Goal: Register for event/course

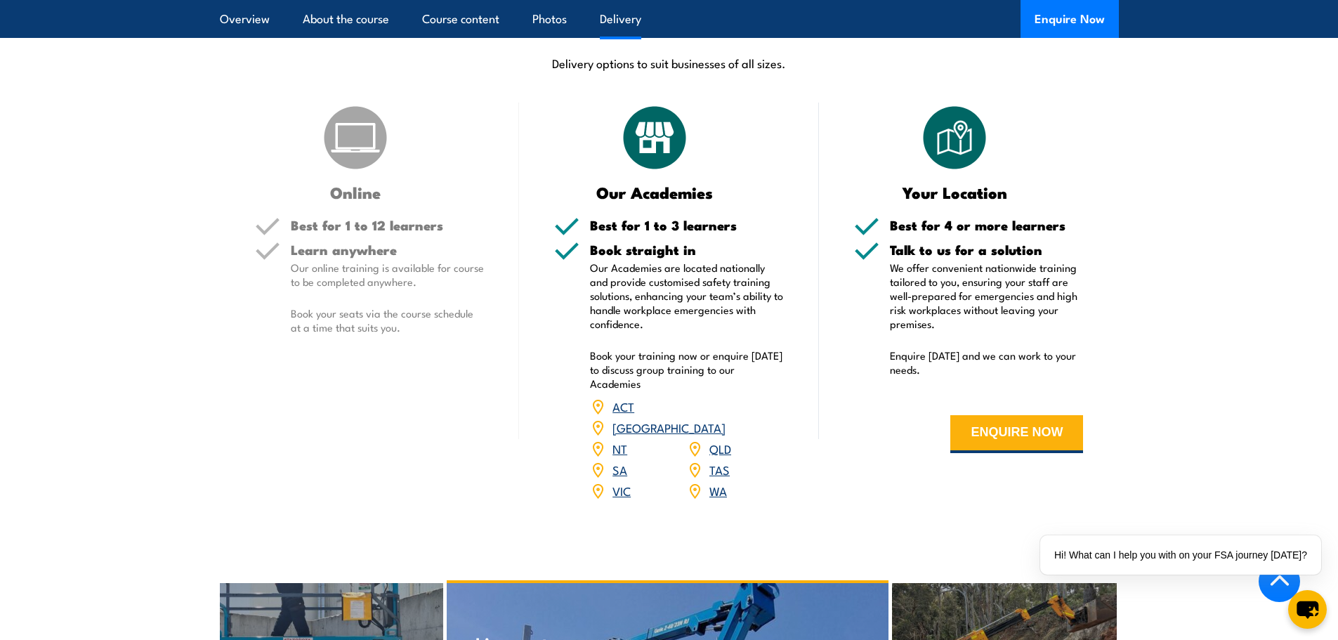
scroll to position [1616, 0]
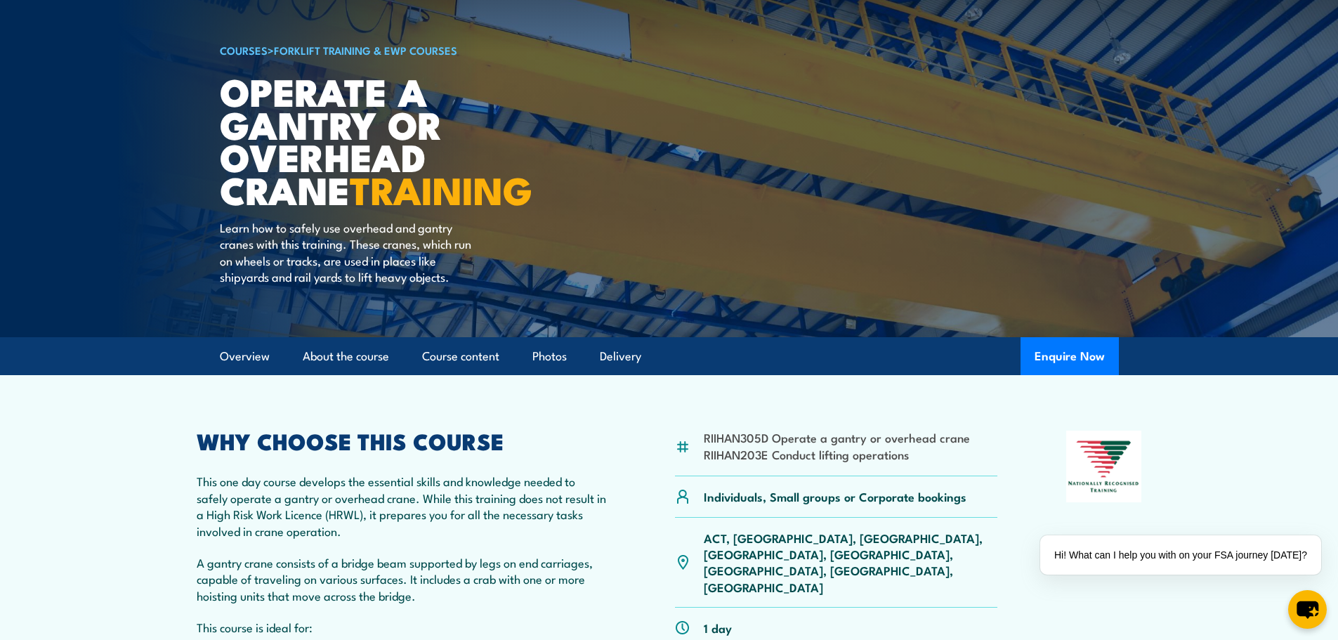
scroll to position [150, 0]
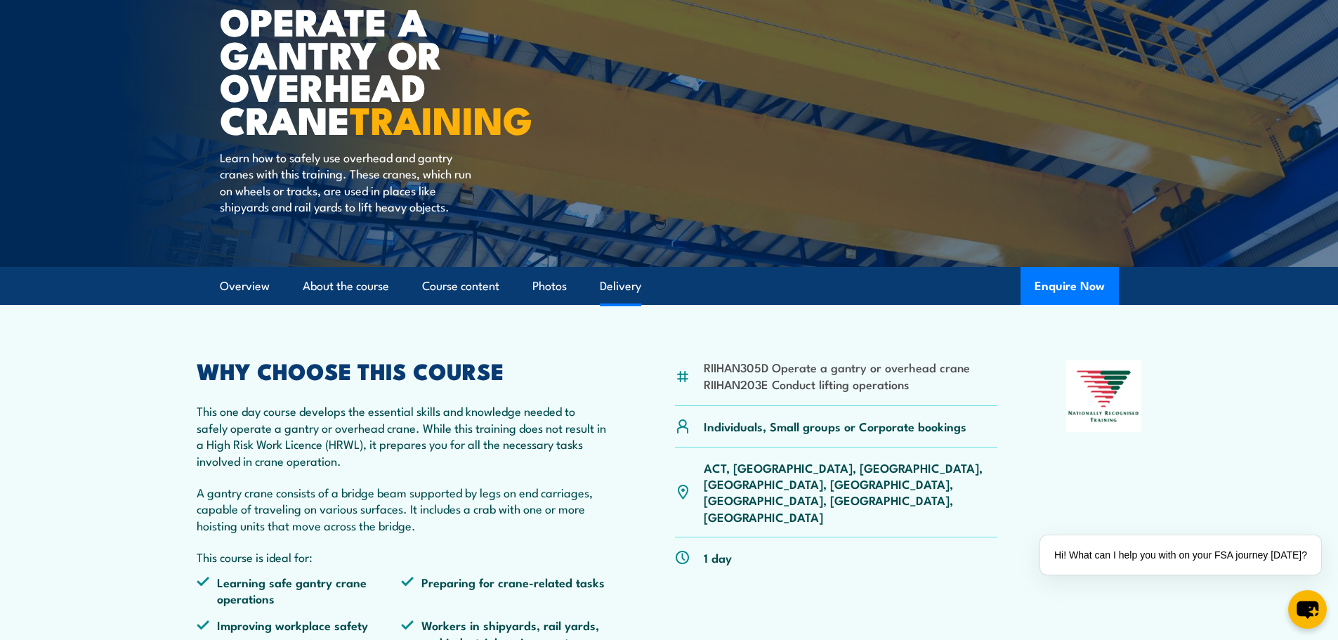
click at [631, 292] on link "Delivery" at bounding box center [620, 286] width 41 height 37
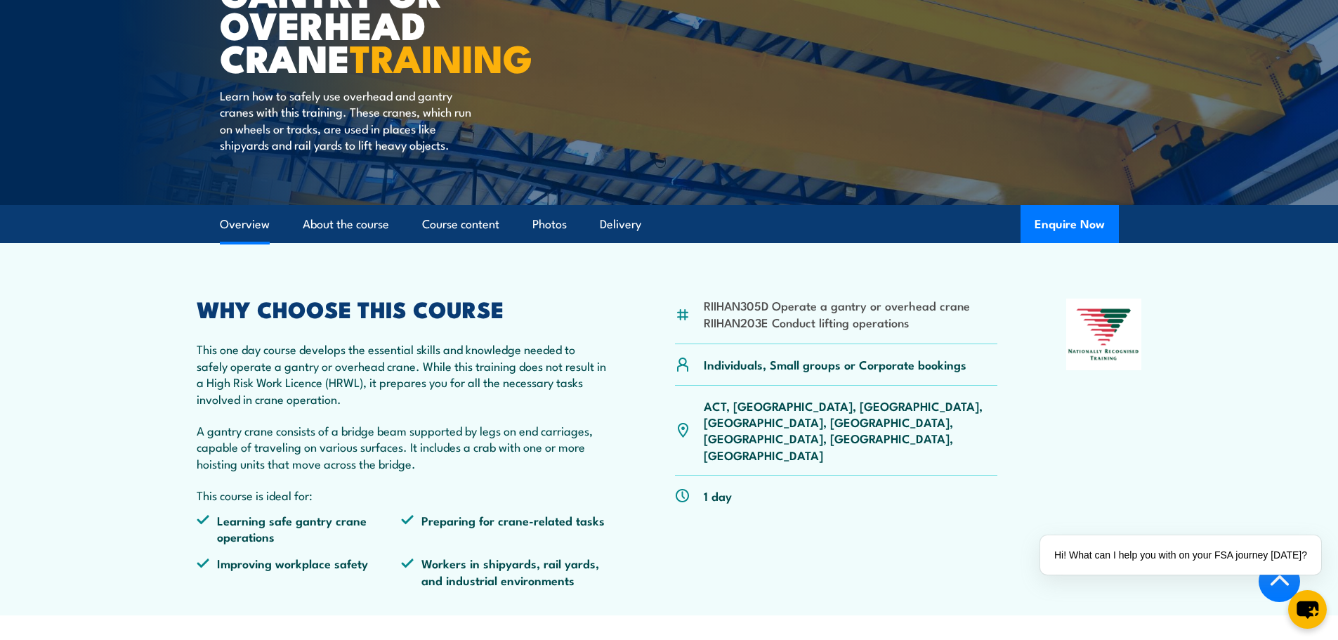
scroll to position [211, 0]
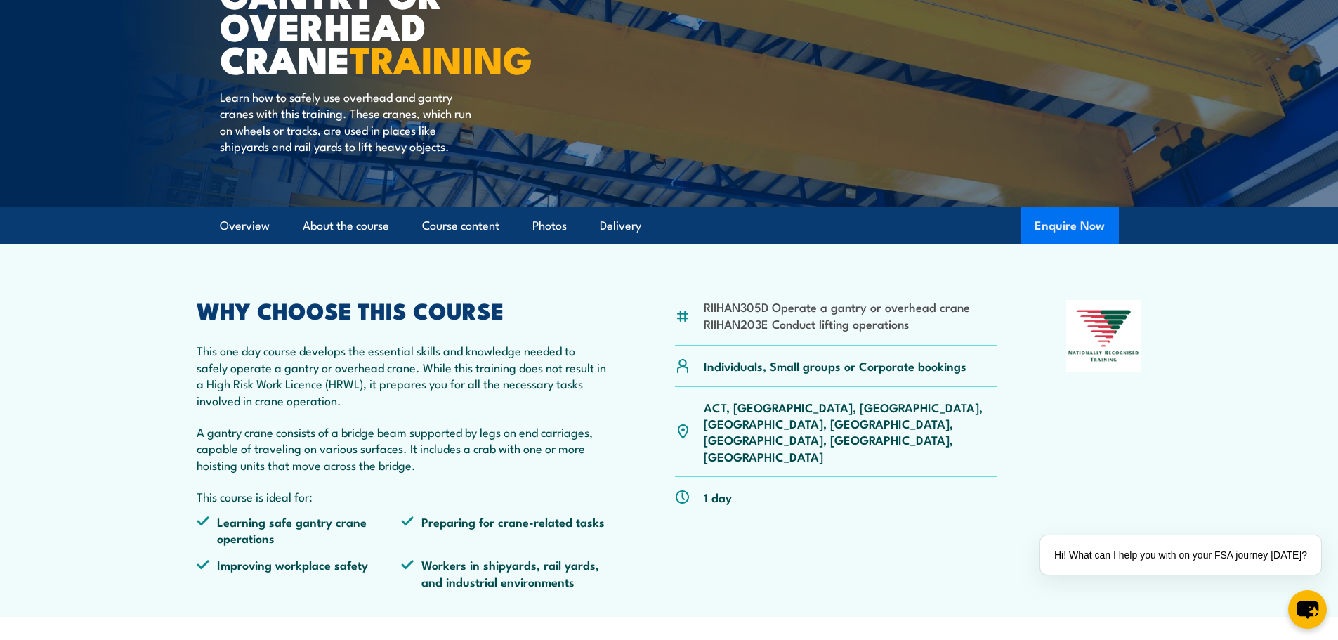
click at [1057, 233] on button "Enquire Now" at bounding box center [1070, 226] width 98 height 38
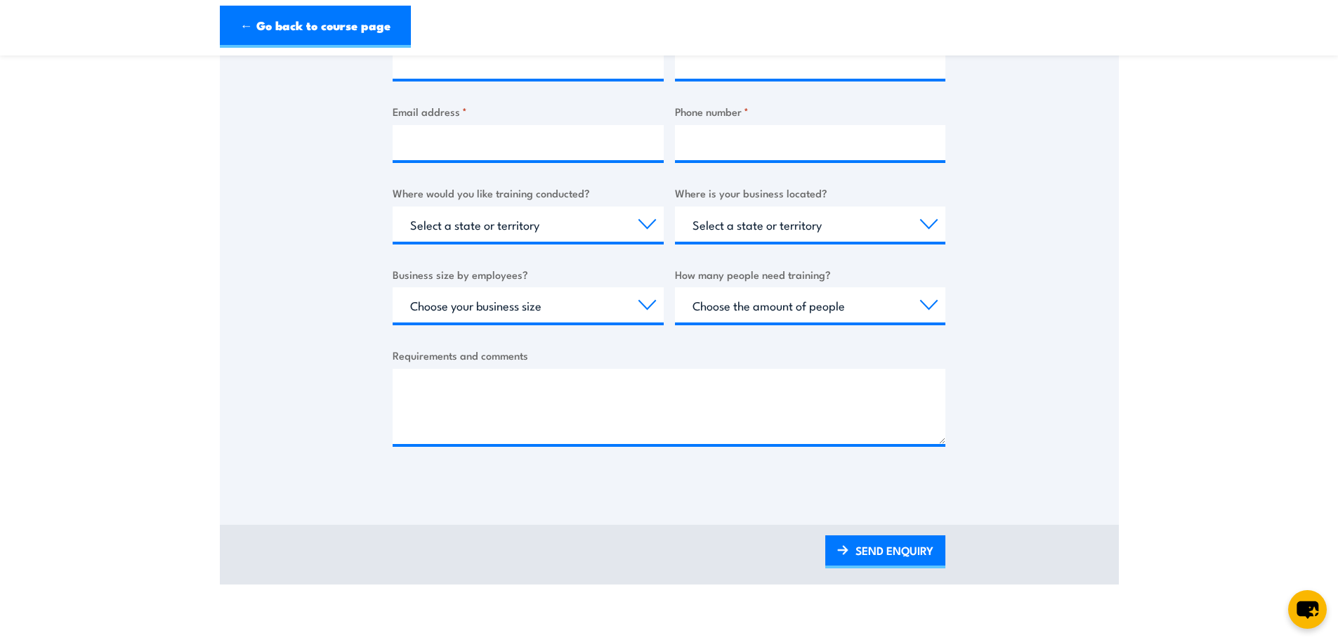
scroll to position [211, 0]
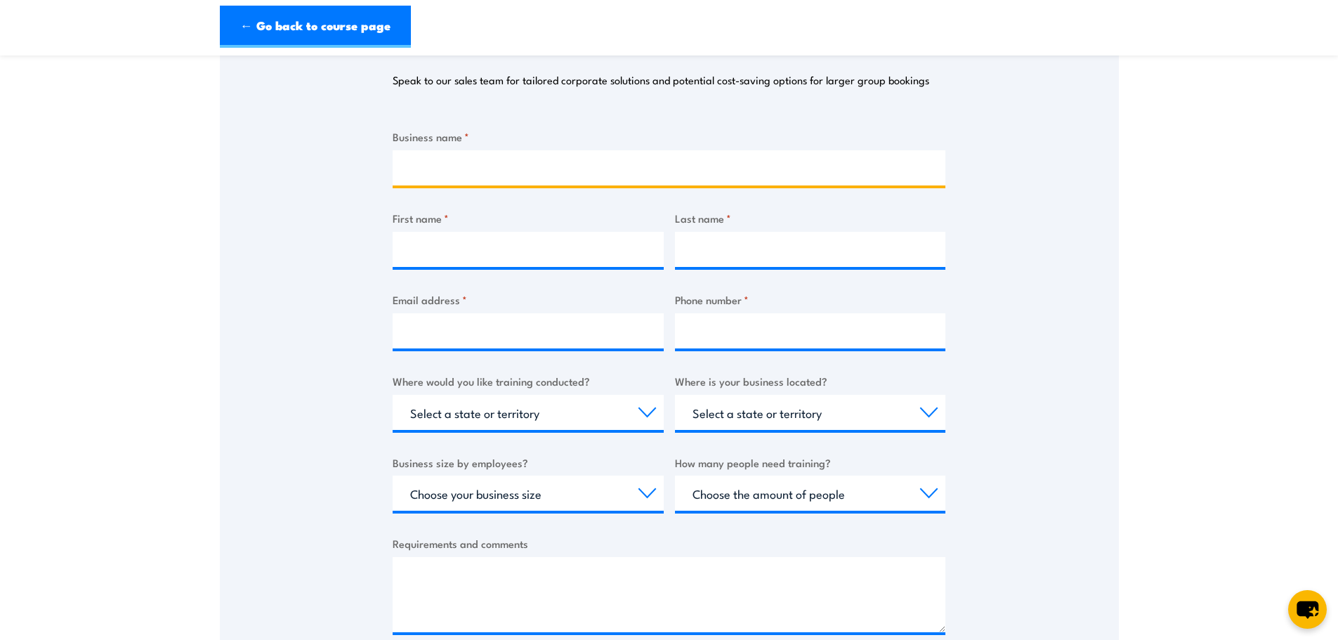
click at [568, 164] on input "Business name *" at bounding box center [669, 167] width 553 height 35
type input "[PERSON_NAME] Windows"
click at [575, 227] on div "First name *" at bounding box center [528, 238] width 271 height 57
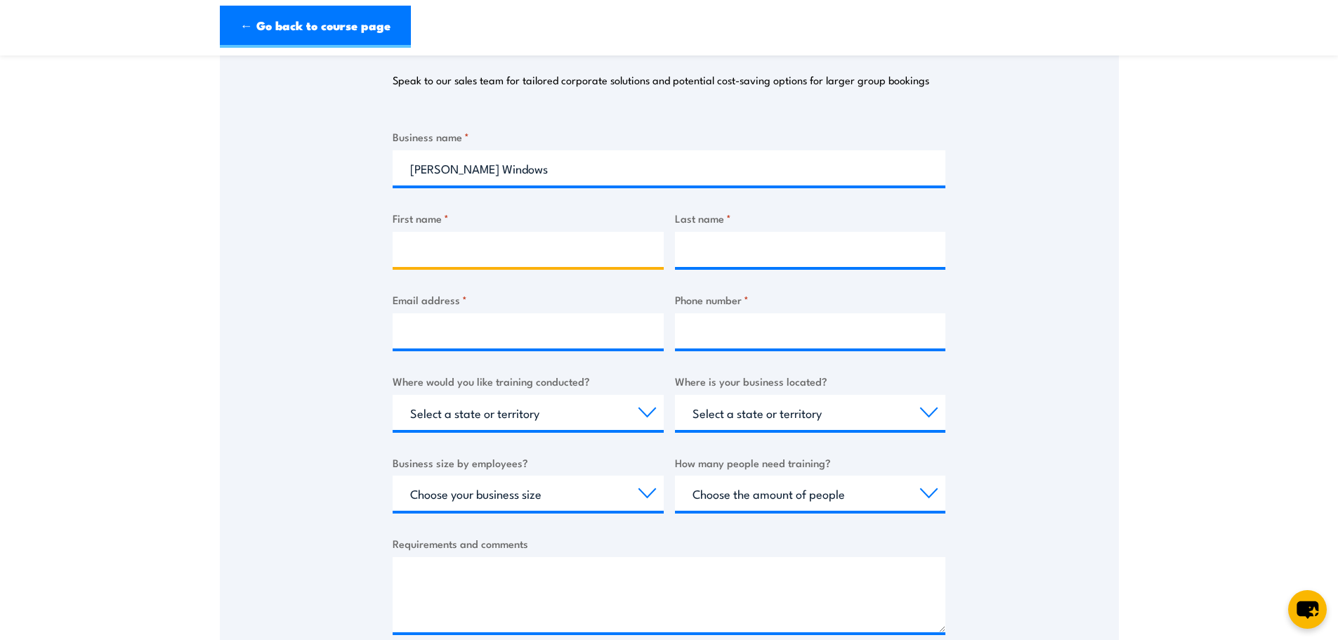
click at [575, 242] on input "First name *" at bounding box center [528, 249] width 271 height 35
type input "Monique"
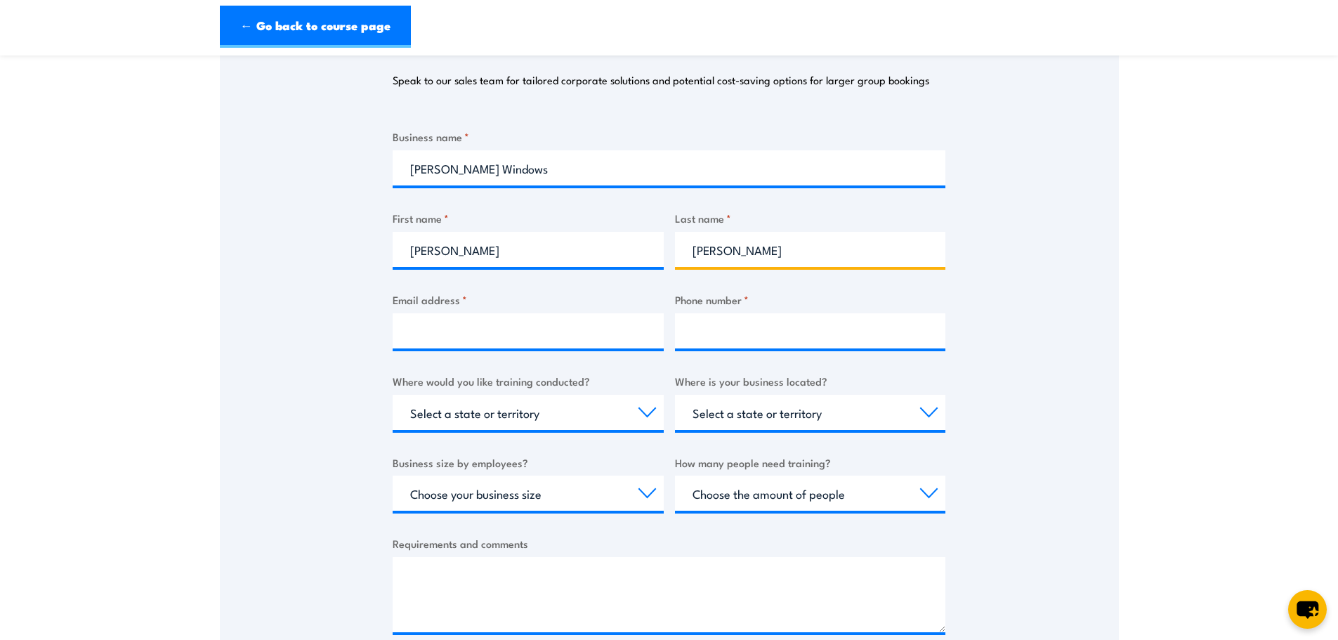
type input "Mazza"
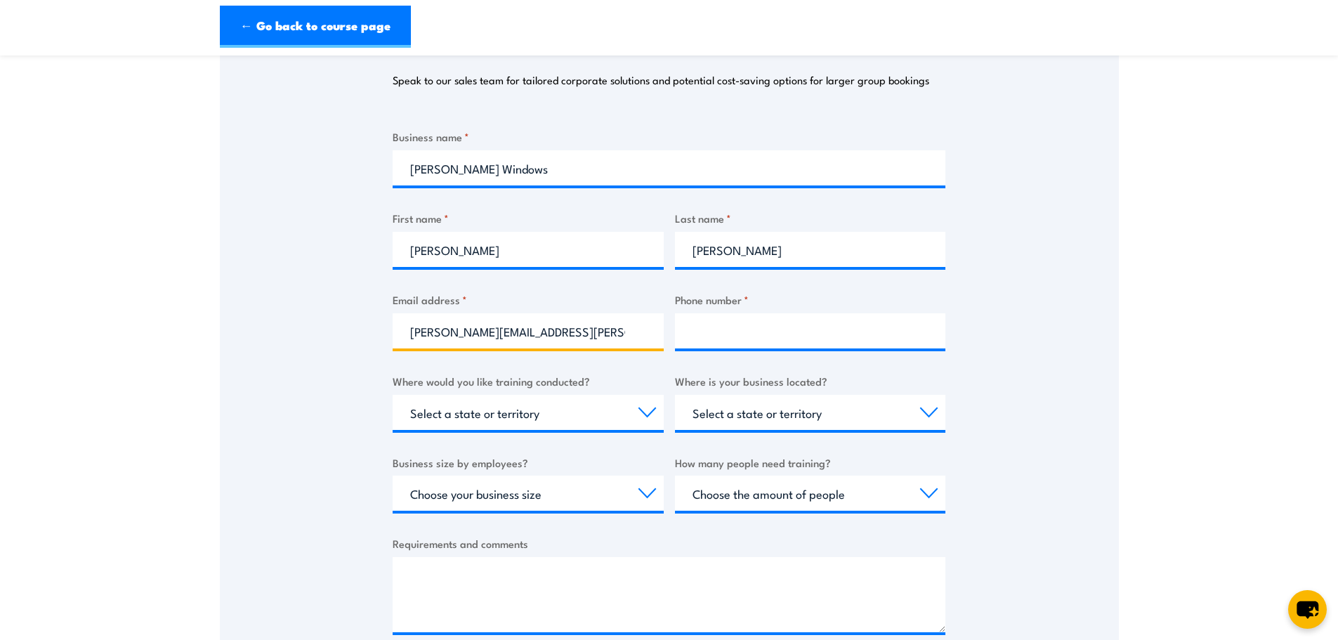
type input "Monique.mazza@dowell.com.au"
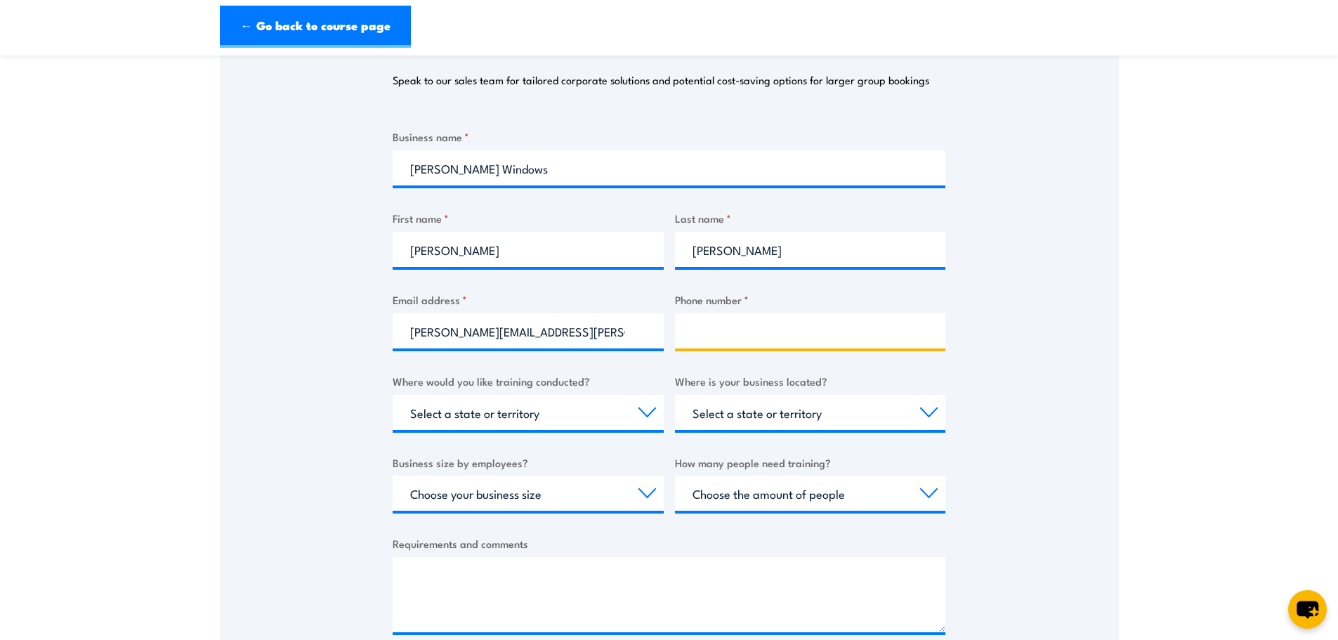
click at [726, 325] on input "Phone number *" at bounding box center [810, 330] width 271 height 35
type input "0297570531"
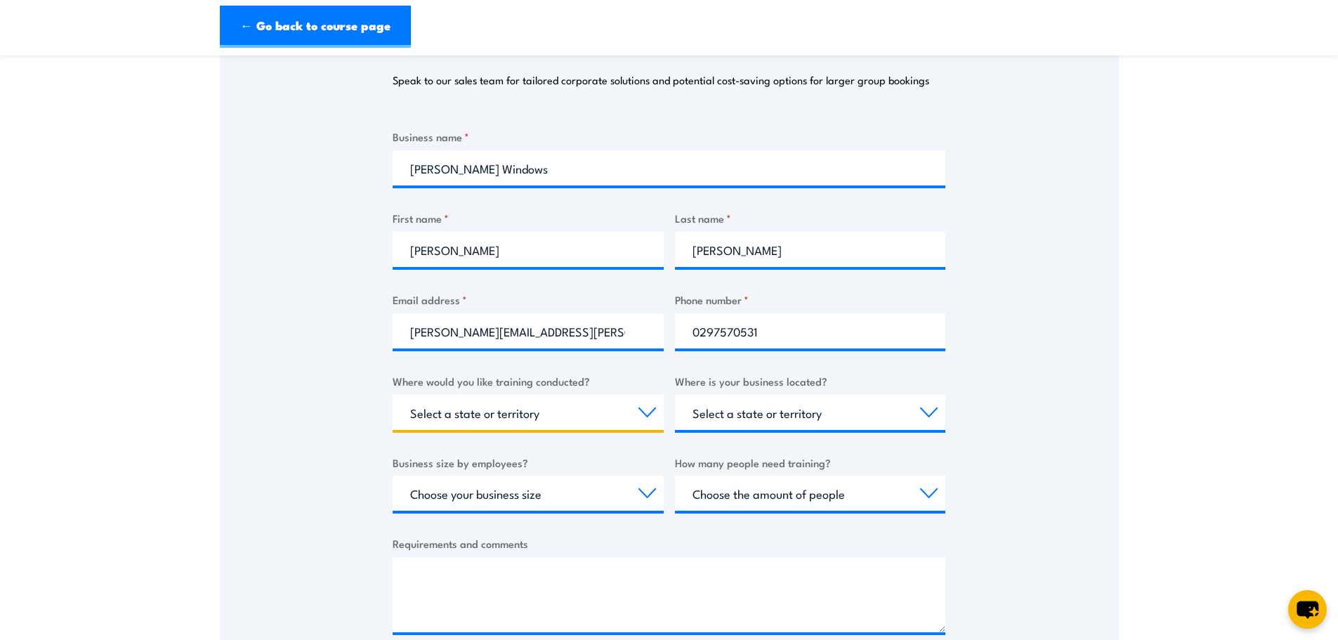
click at [627, 412] on select "Select a state or territory Nationally - multiple locations QLD NSW VIC SA ACT …" at bounding box center [528, 412] width 271 height 35
select select "SA"
click at [393, 395] on select "Select a state or territory Nationally - multiple locations QLD NSW VIC SA ACT …" at bounding box center [528, 412] width 271 height 35
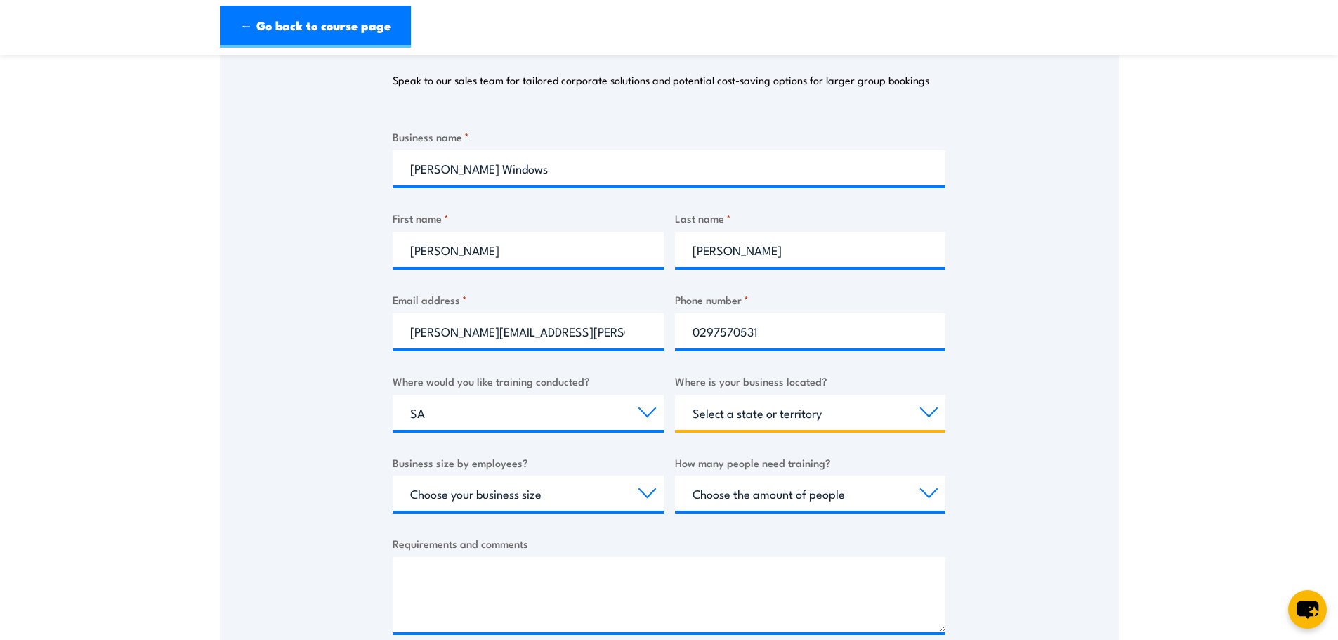
click at [777, 414] on select "Select a state or territory QLD NSW VIC SA ACT WA TAS NT" at bounding box center [810, 412] width 271 height 35
select select "SA"
click at [675, 395] on select "Select a state or territory QLD NSW VIC SA ACT WA TAS NT" at bounding box center [810, 412] width 271 height 35
click at [994, 423] on div "Thank you for your interest in this course. Speak to our sales team for tailore…" at bounding box center [669, 323] width 899 height 702
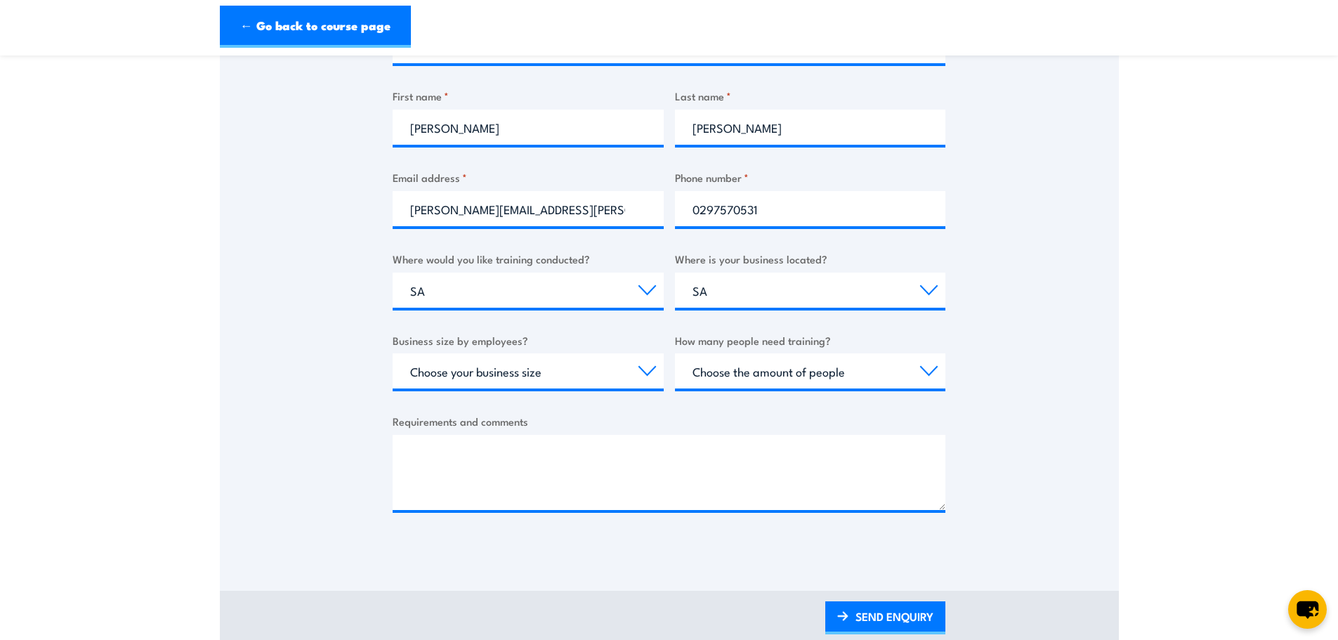
scroll to position [351, 0]
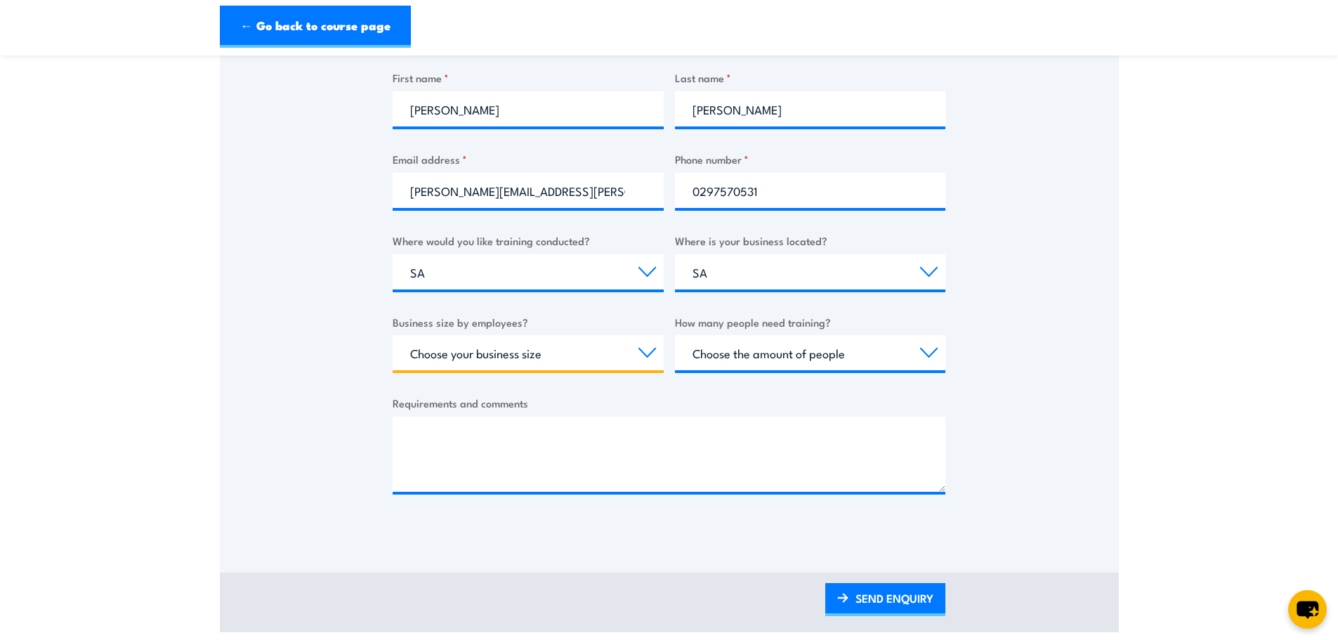
click at [610, 350] on select "Choose your business size 1 to 19 20 to 199 200+" at bounding box center [528, 352] width 271 height 35
select select "200+"
click at [393, 335] on select "Choose your business size 1 to 19 20 to 199 200+" at bounding box center [528, 352] width 271 height 35
click at [750, 357] on select "Choose the amount of people 1 to 4 5 to 19 20+" at bounding box center [810, 352] width 271 height 35
select select "1 to 4"
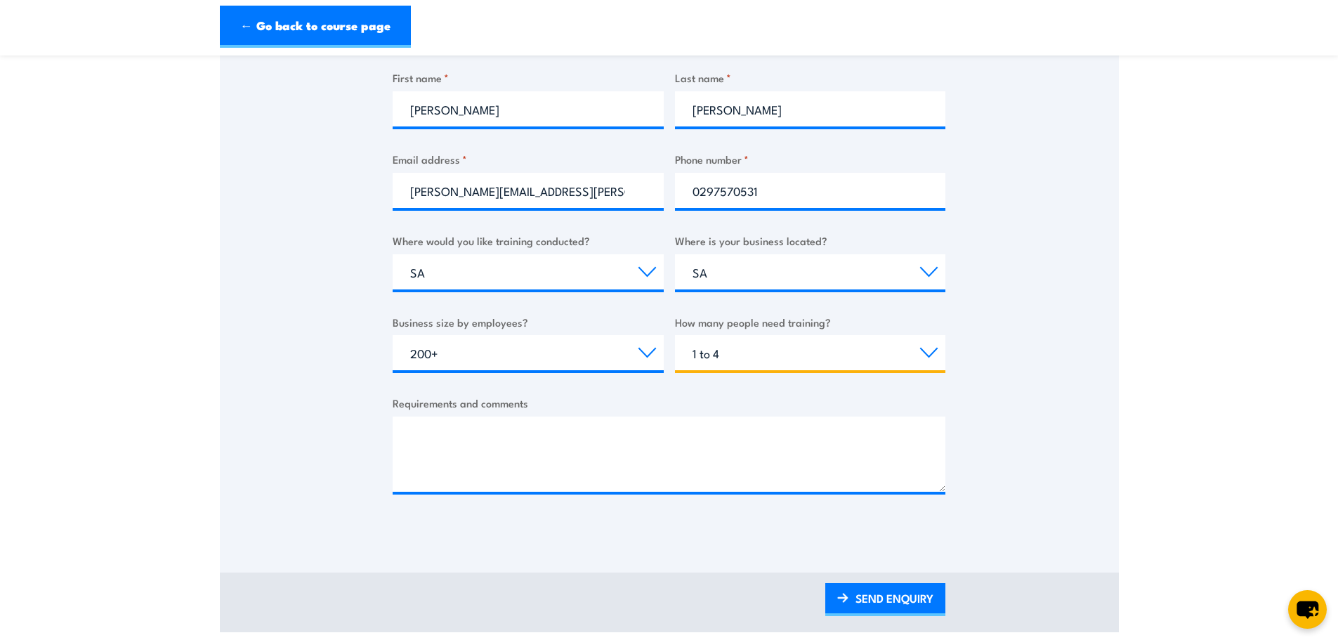
click at [675, 335] on select "Choose the amount of people 1 to 4 5 to 19 20+" at bounding box center [810, 352] width 271 height 35
click at [644, 359] on select "Choose your business size 1 to 19 20 to 199 200+" at bounding box center [528, 352] width 271 height 35
click at [645, 427] on textarea "Requirements and comments" at bounding box center [669, 454] width 553 height 75
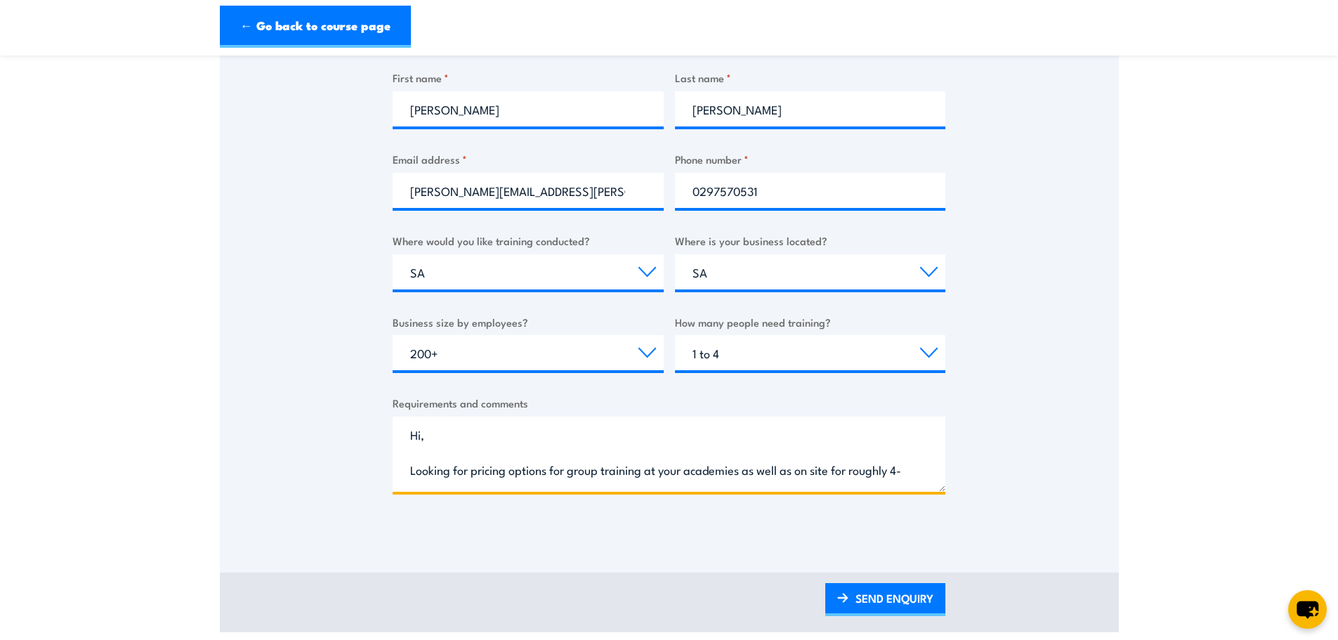
scroll to position [22, 0]
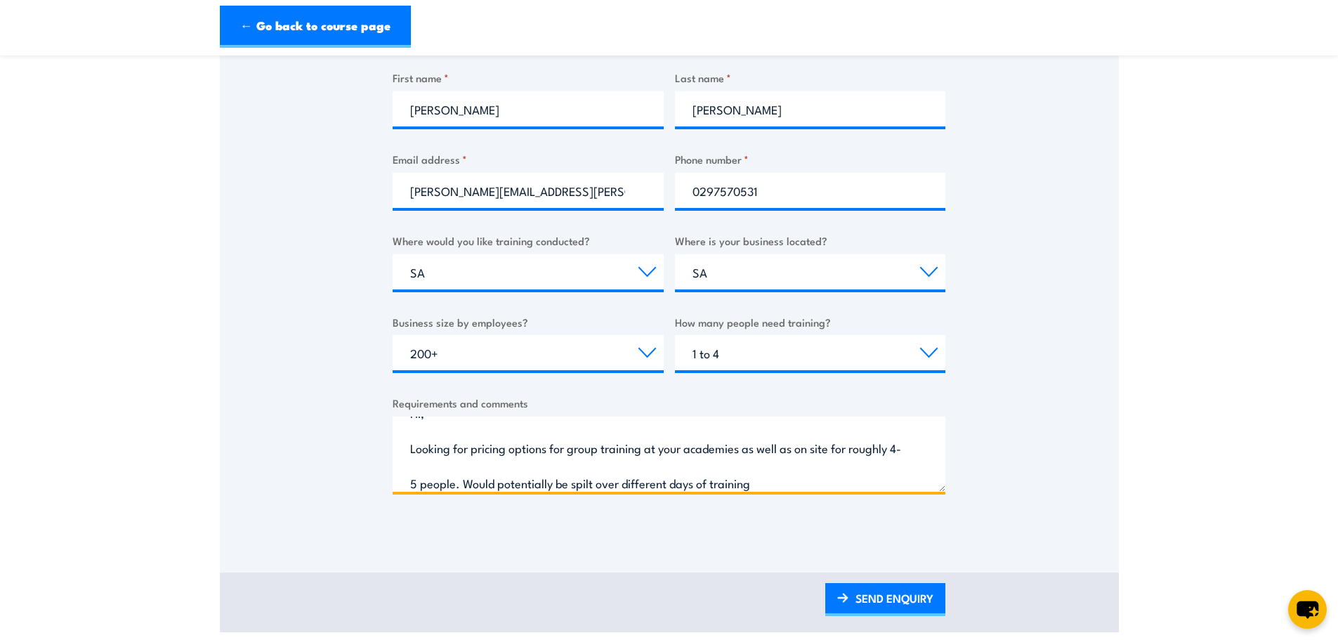
click at [834, 471] on textarea "Hi, Looking for pricing options for group training at your academies as well as…" at bounding box center [669, 454] width 553 height 75
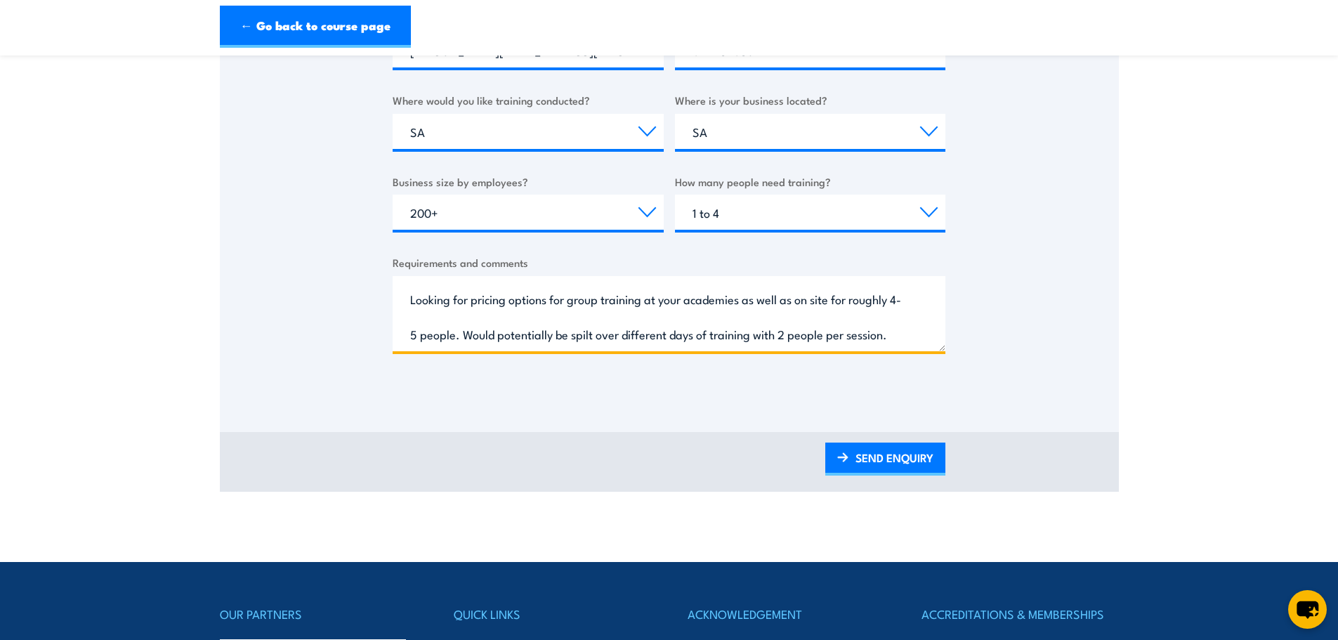
scroll to position [65, 0]
click at [464, 301] on textarea "Hi, Looking for pricing options for group training at your academies as well as…" at bounding box center [669, 313] width 553 height 75
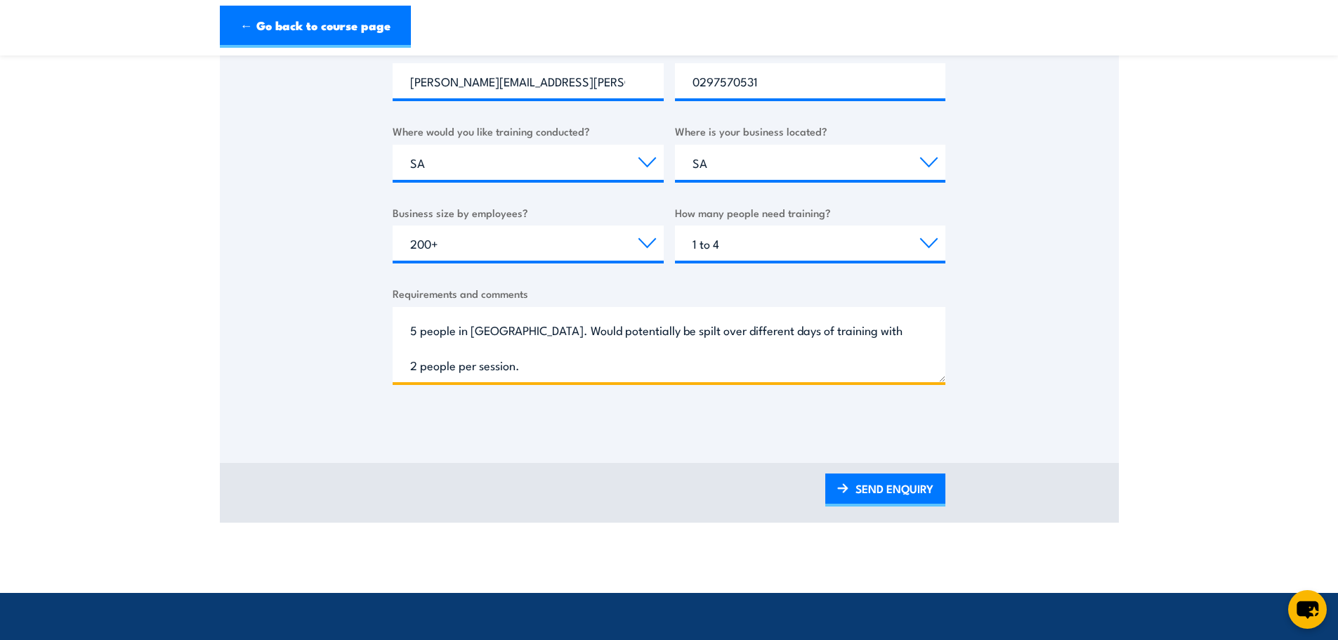
scroll to position [492, 0]
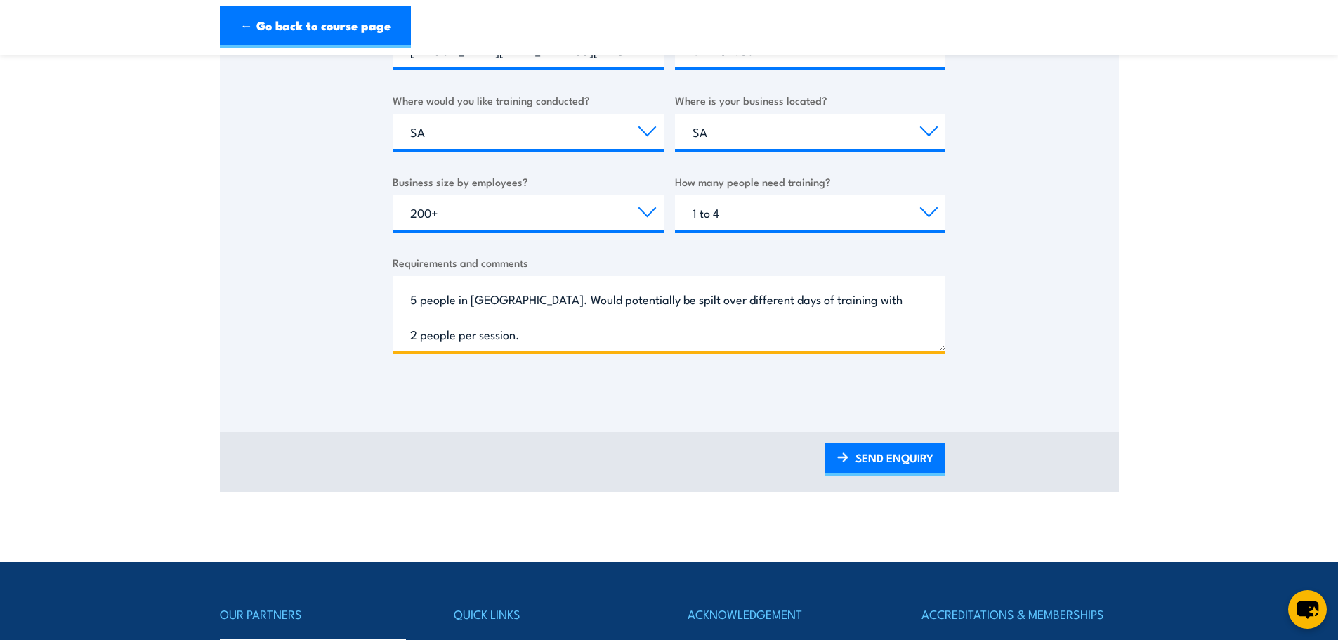
click at [604, 329] on textarea "Hi, Looking for pricing options for group training at your academies as well as…" at bounding box center [669, 313] width 553 height 75
click at [412, 338] on textarea "Hi, Looking for pricing options for group training at your academies as well as…" at bounding box center [669, 313] width 553 height 75
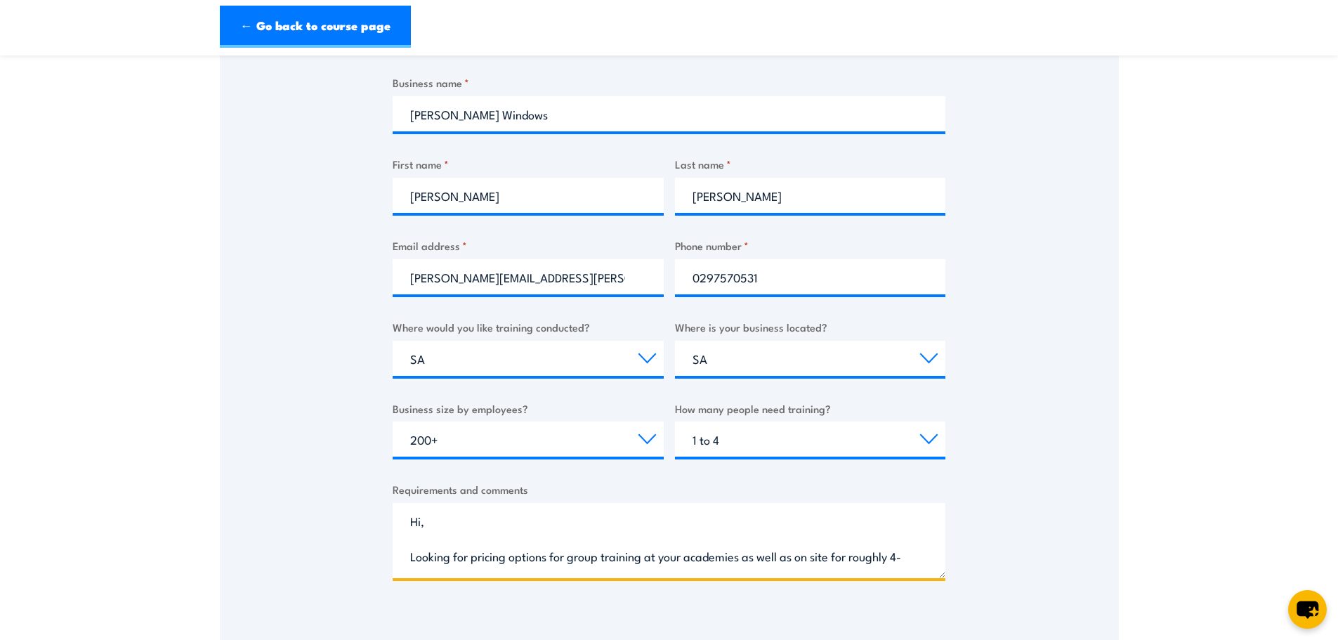
scroll to position [281, 0]
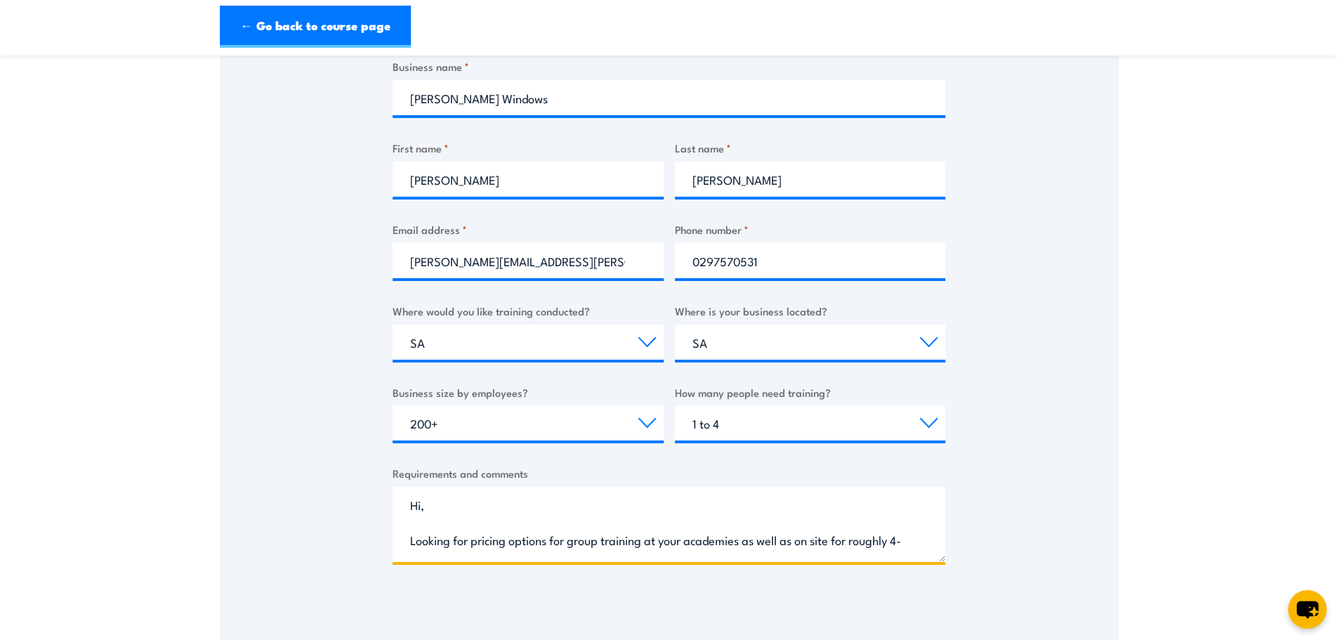
type textarea "Hi, Looking for pricing options for group training at your academies as well as…"
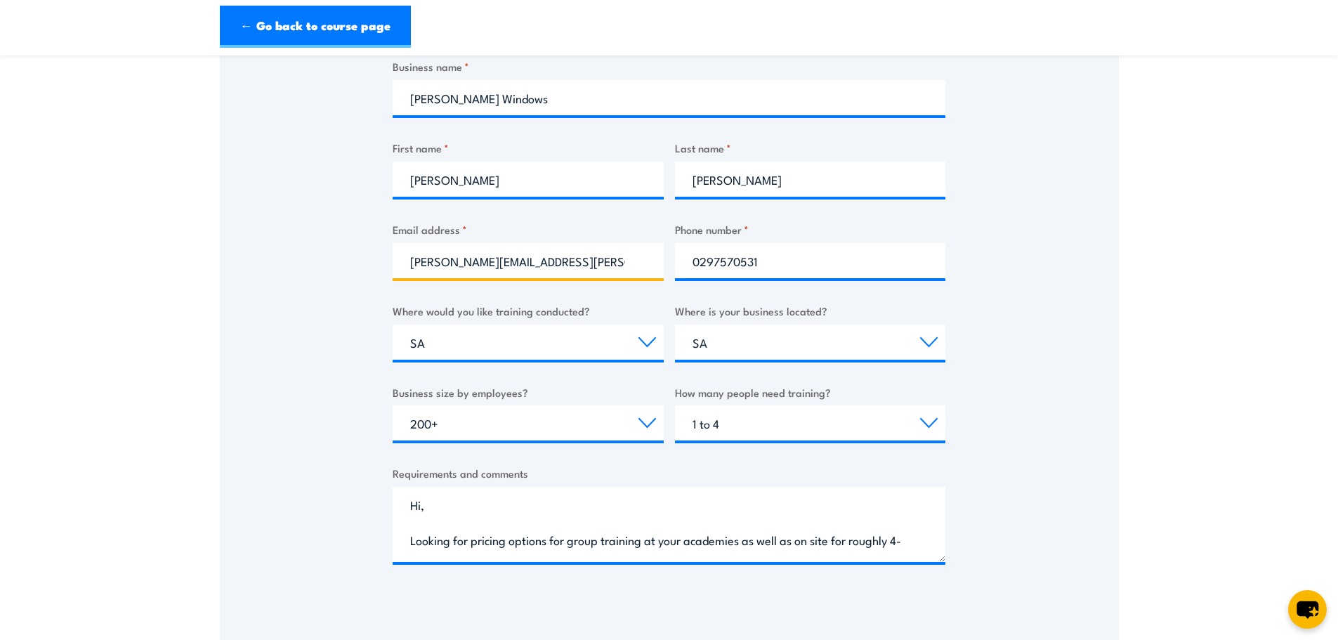
drag, startPoint x: 421, startPoint y: 263, endPoint x: 410, endPoint y: 264, distance: 10.6
click at [410, 264] on input "Monique.mazza@dowell.com.au" at bounding box center [528, 260] width 271 height 35
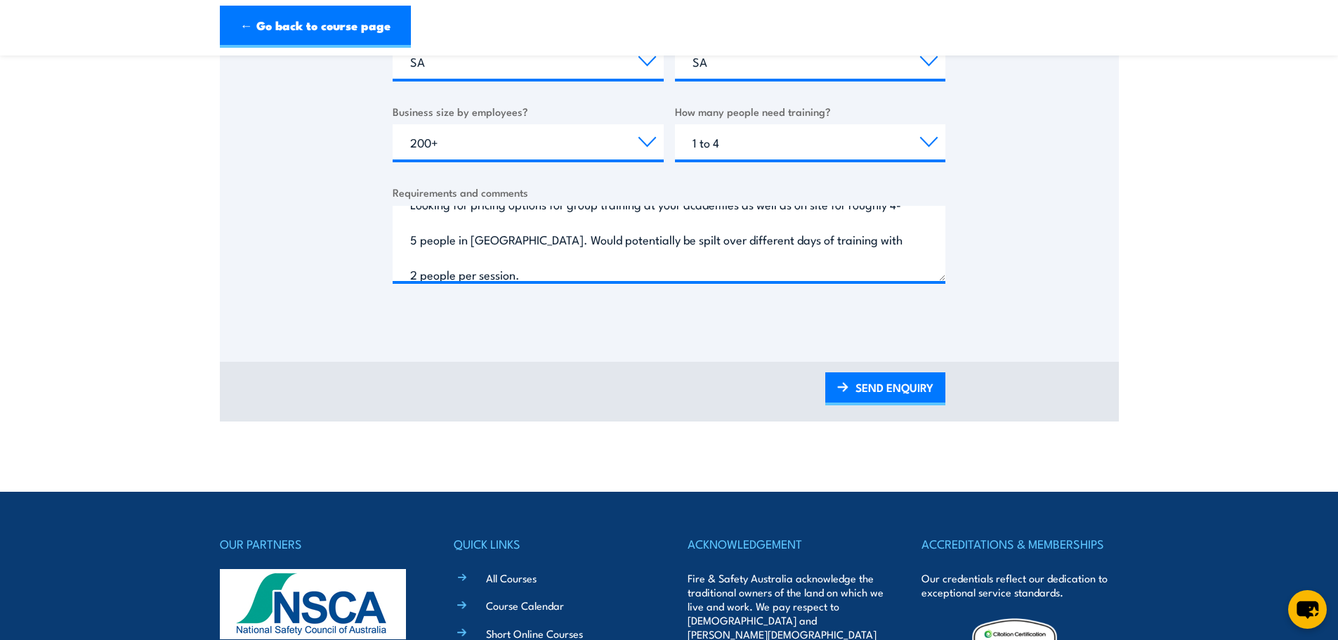
scroll to position [30, 0]
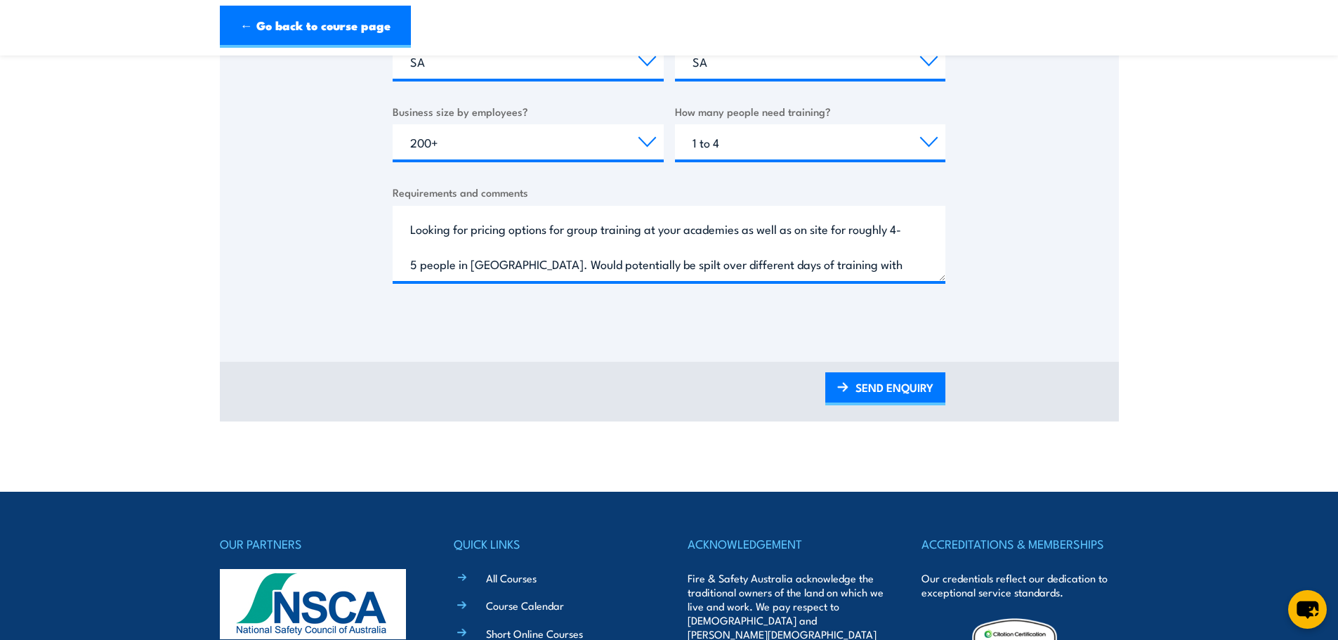
type input "monique.mazza@dowell.com.au"
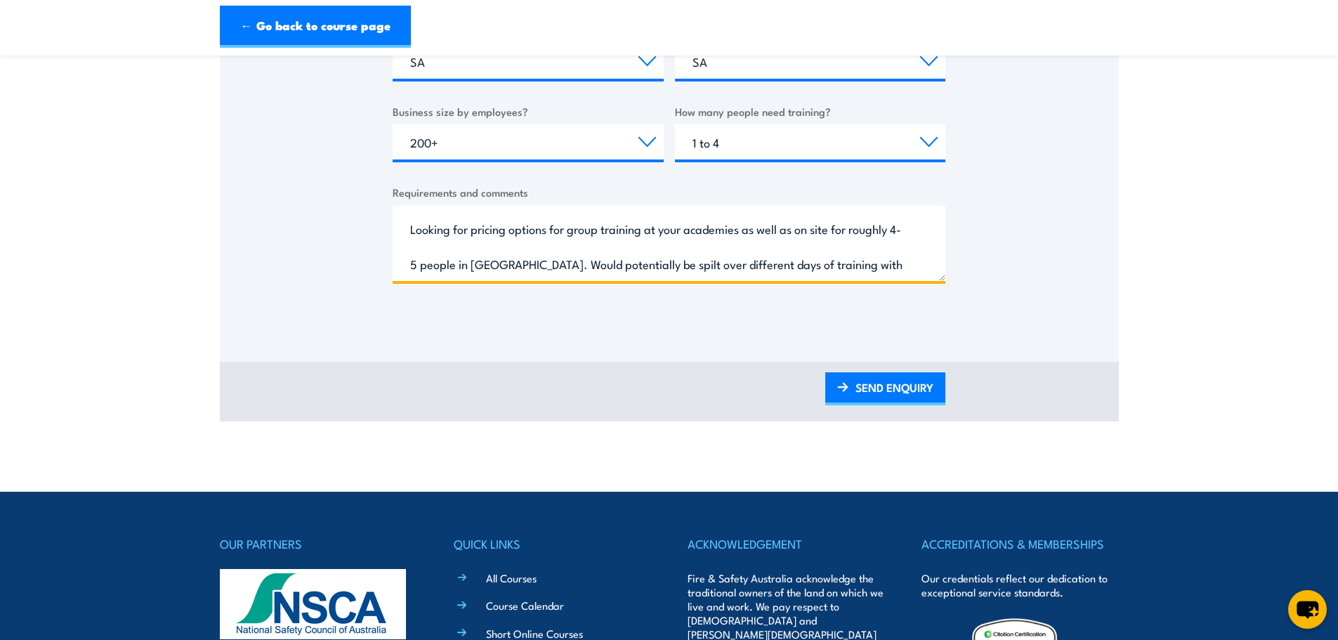
click at [627, 269] on textarea "Hi, Looking for pricing options for group training at your academies as well as…" at bounding box center [669, 243] width 553 height 75
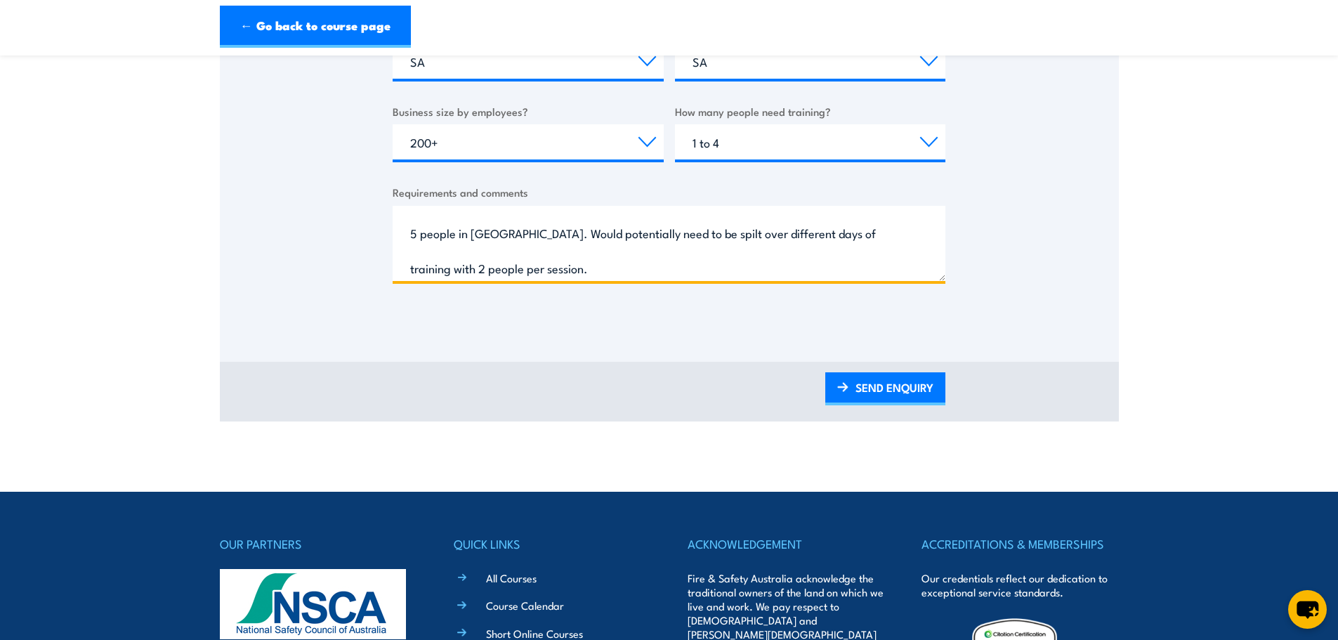
scroll to position [100, 0]
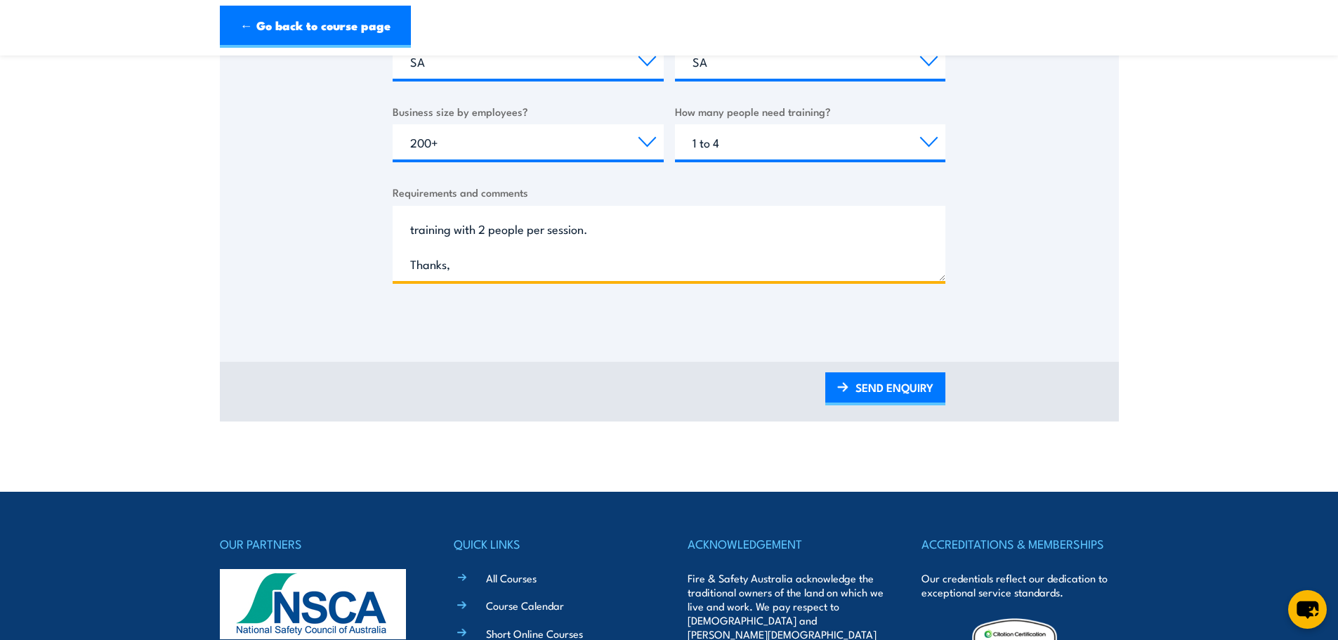
drag, startPoint x: 629, startPoint y: 235, endPoint x: 720, endPoint y: 237, distance: 91.4
click at [720, 237] on textarea "Hi, Looking for pricing options for group training at your academies as well as…" at bounding box center [669, 243] width 553 height 75
drag, startPoint x: 723, startPoint y: 237, endPoint x: 715, endPoint y: 239, distance: 7.9
click at [715, 239] on textarea "Hi, Looking for pricing options for group training at your academies as well as…" at bounding box center [669, 243] width 553 height 75
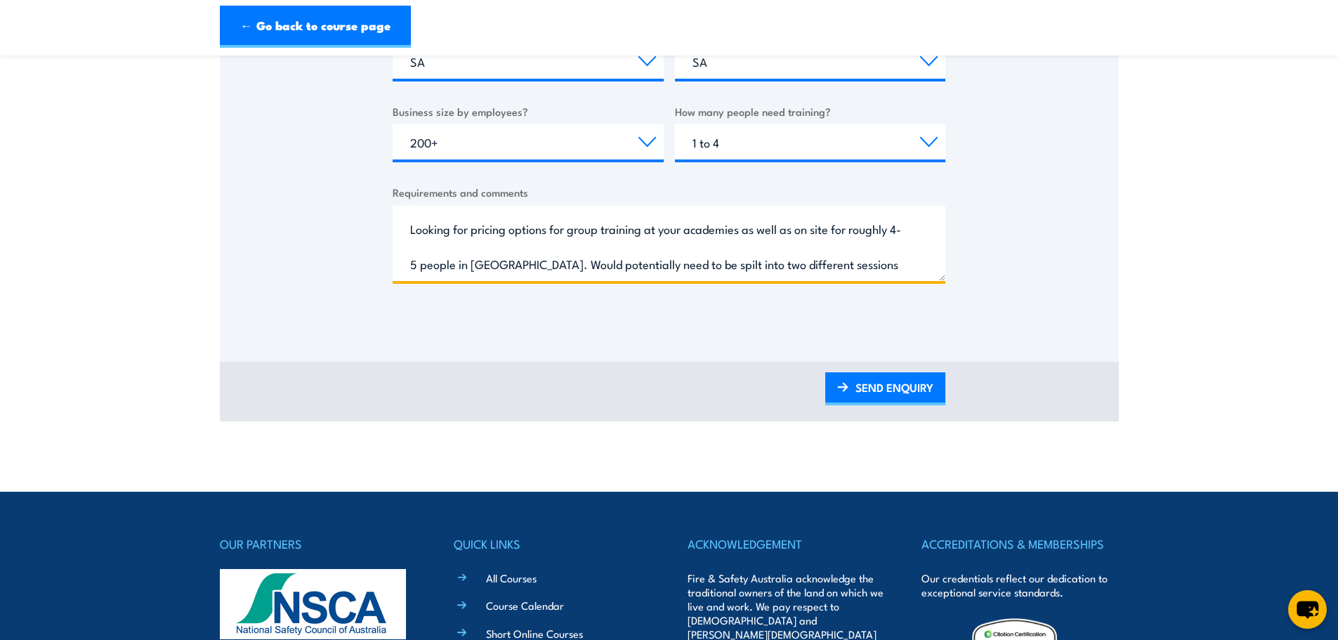
scroll to position [0, 0]
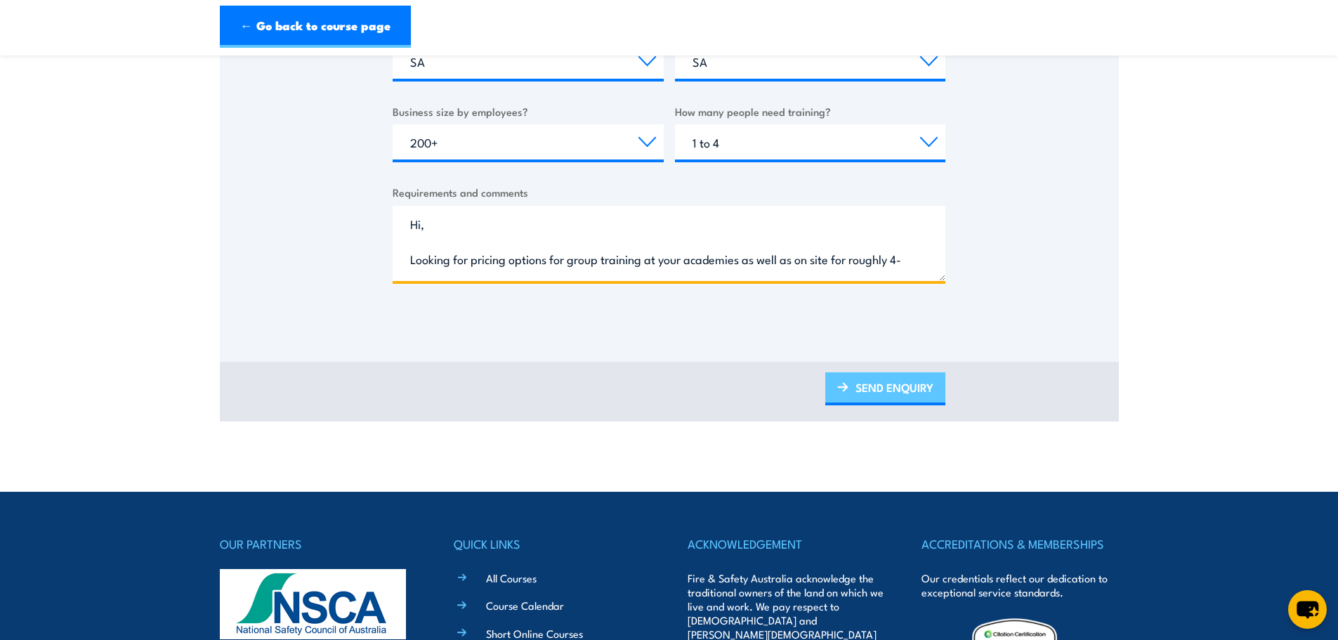
type textarea "Hi, Looking for pricing options for group training at your academies as well as…"
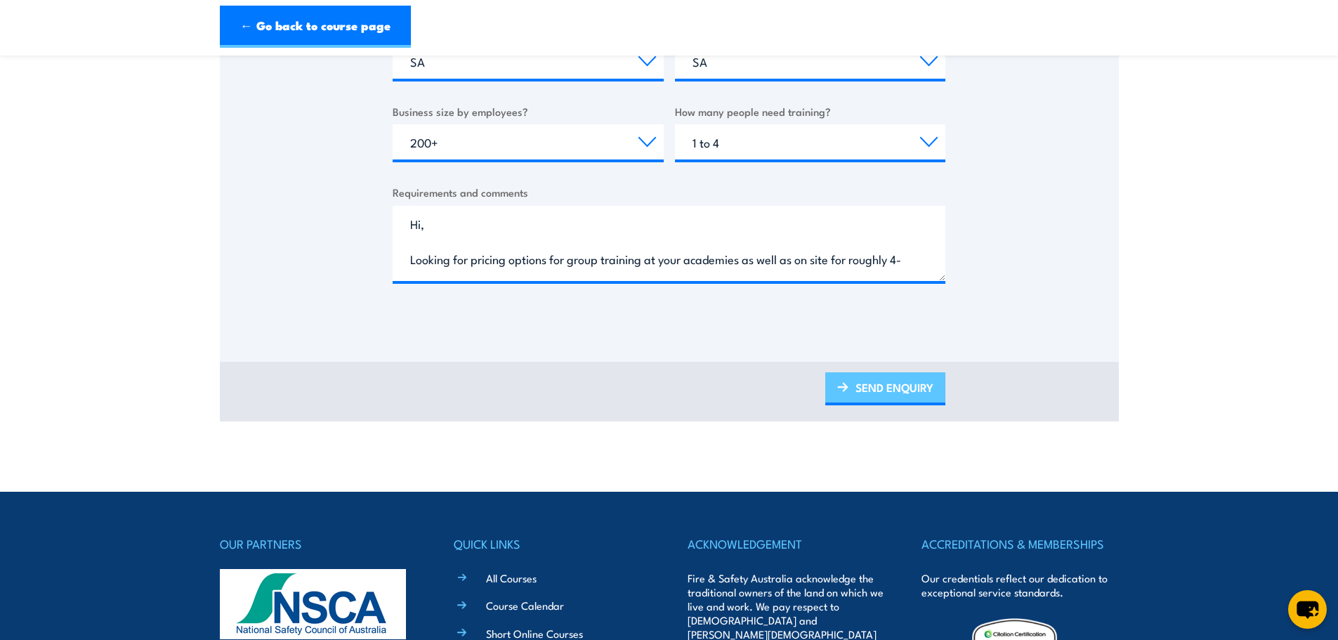
click at [917, 391] on link "SEND ENQUIRY" at bounding box center [885, 388] width 120 height 33
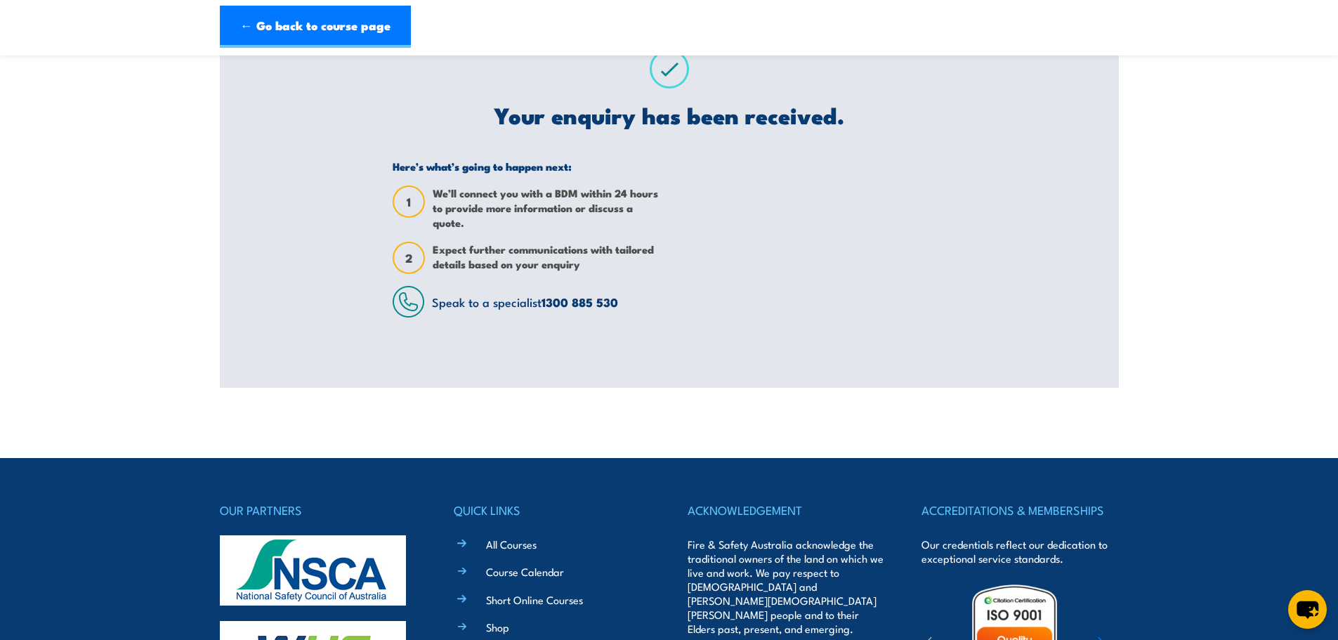
scroll to position [61, 0]
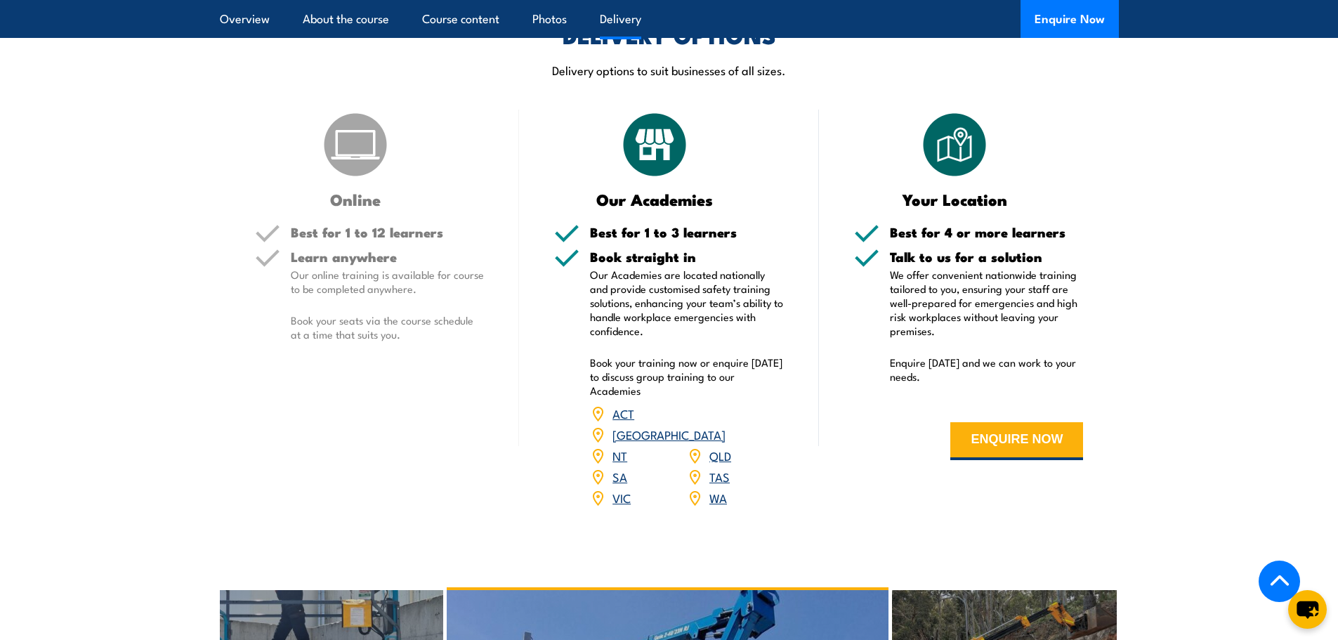
scroll to position [1546, 0]
